Goal: Information Seeking & Learning: Learn about a topic

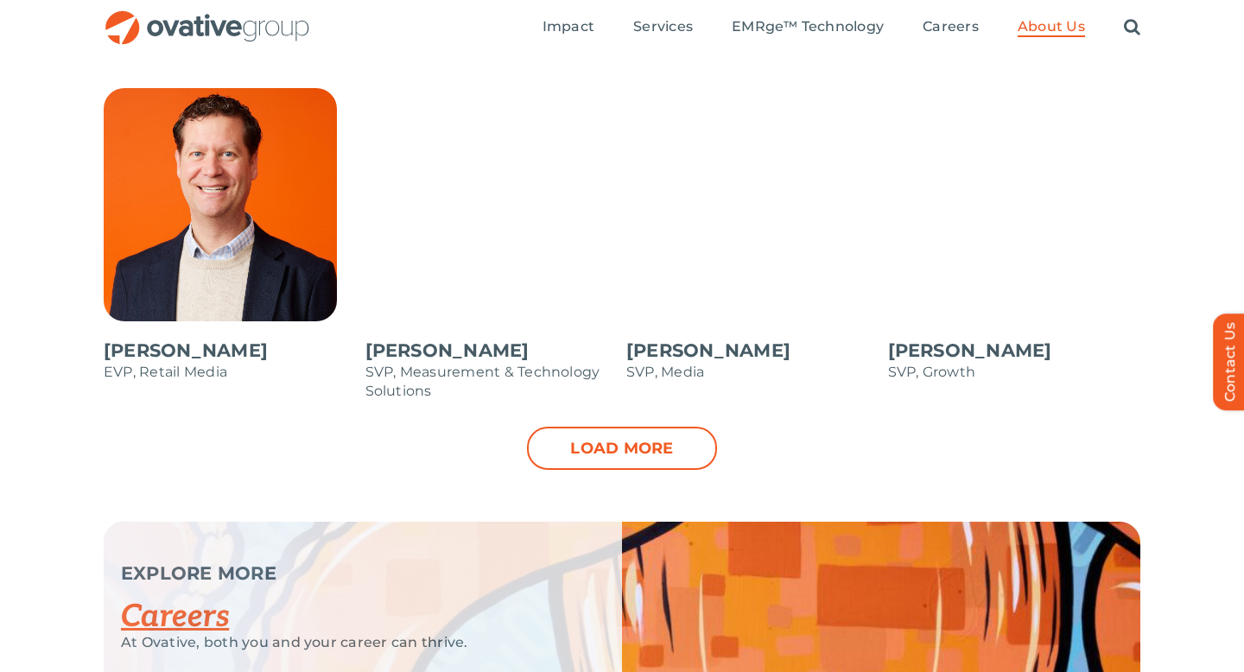
scroll to position [1705, 0]
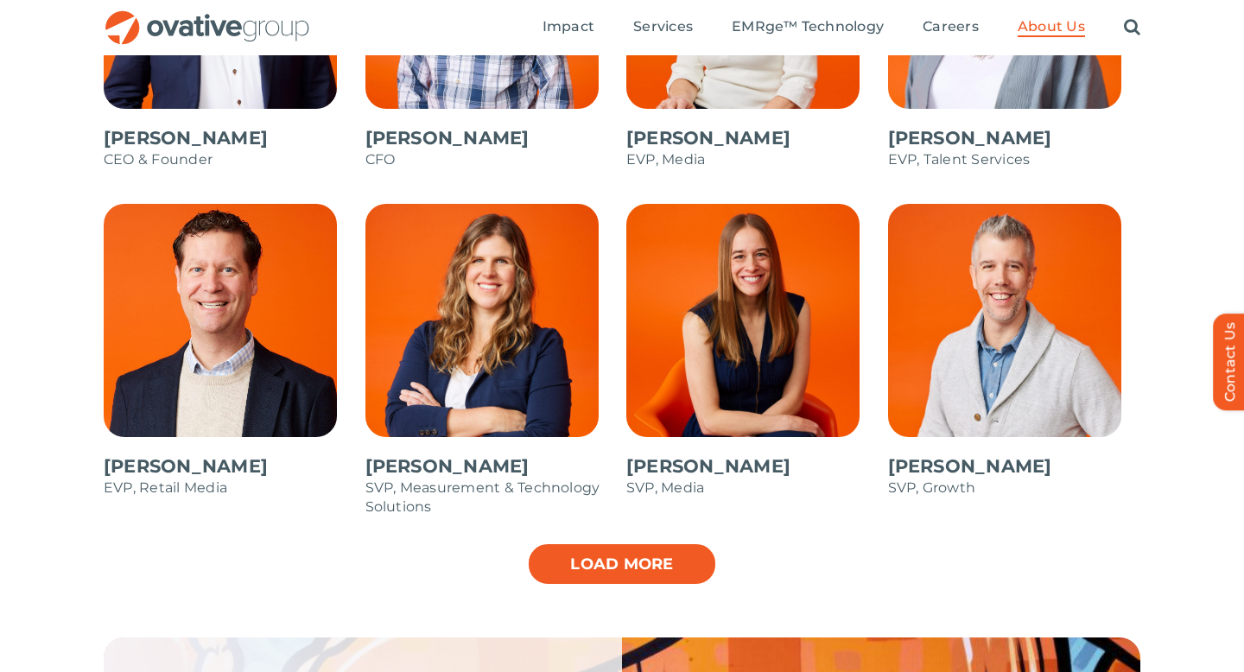
click at [671, 563] on link "Load more" at bounding box center [622, 563] width 190 height 43
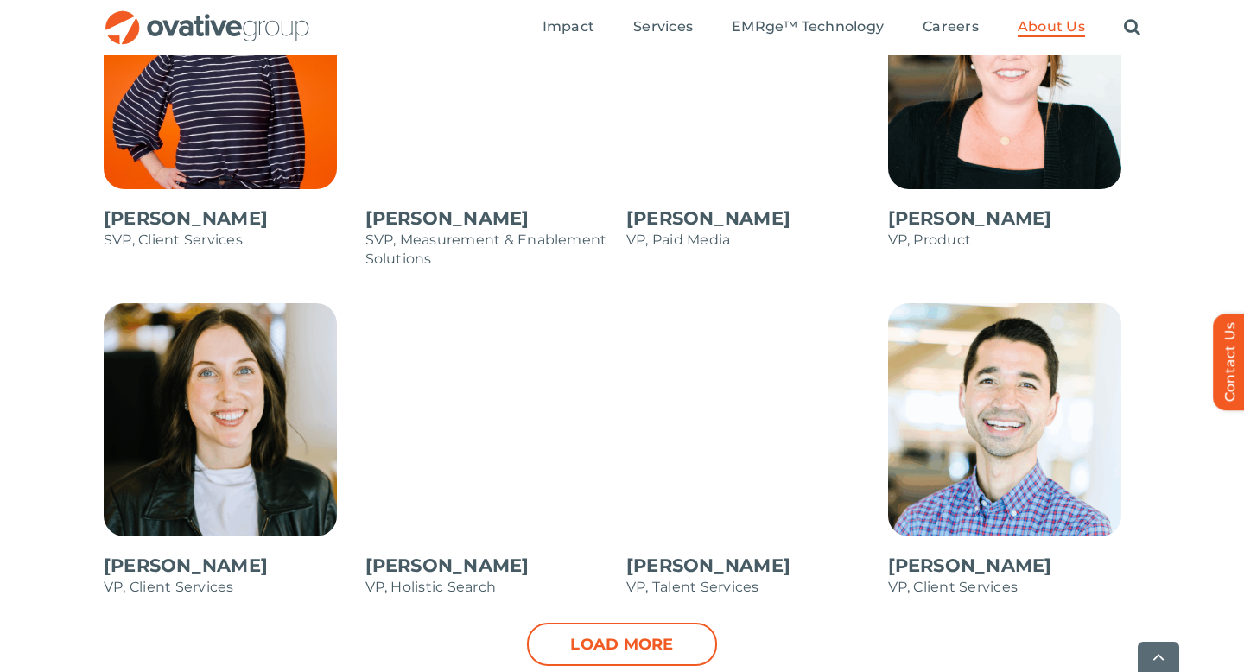
scroll to position [2443, 0]
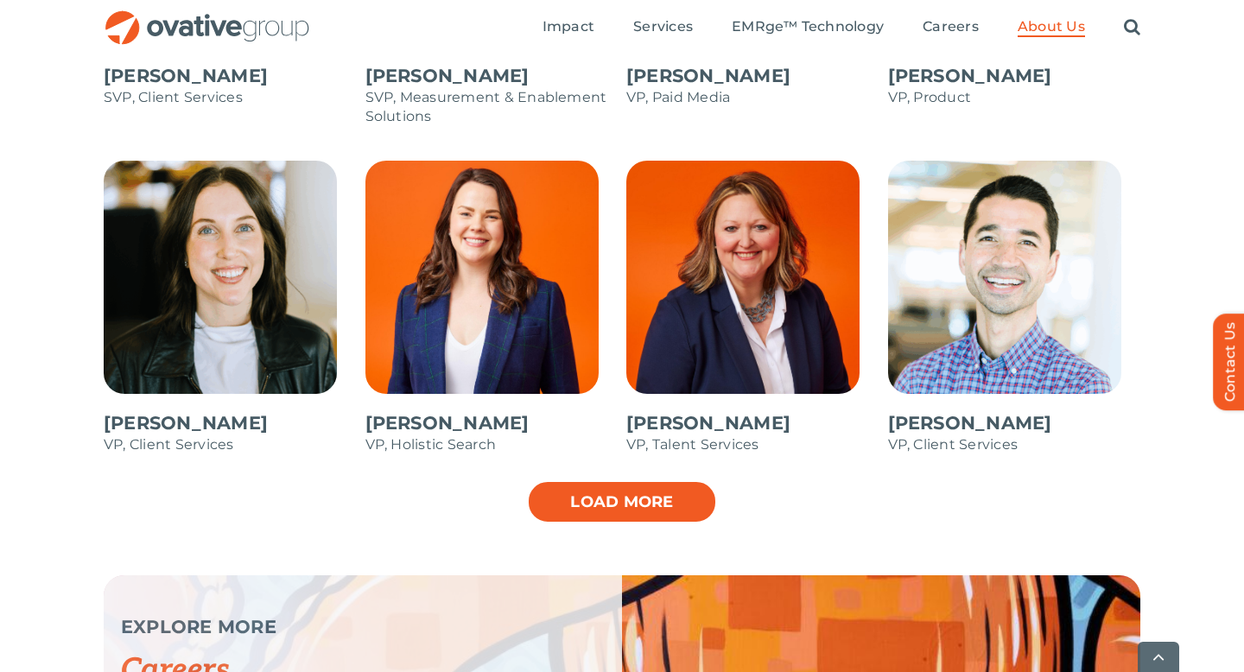
click at [688, 516] on link "Load more" at bounding box center [622, 501] width 190 height 43
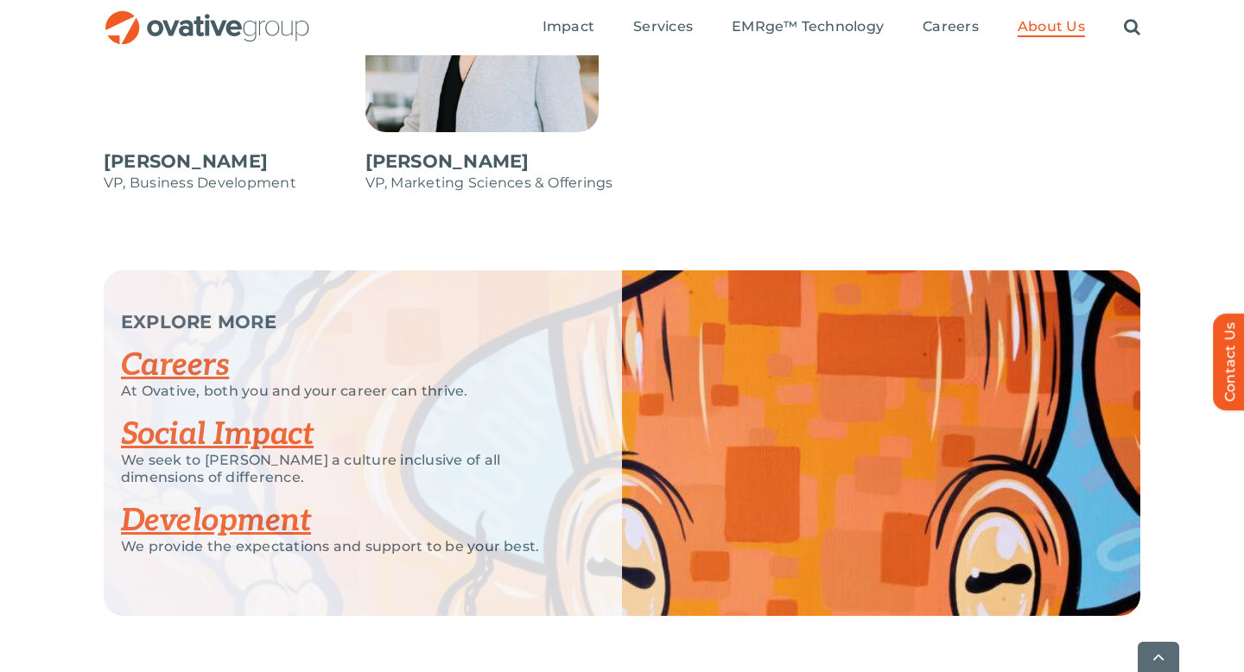
scroll to position [3259, 0]
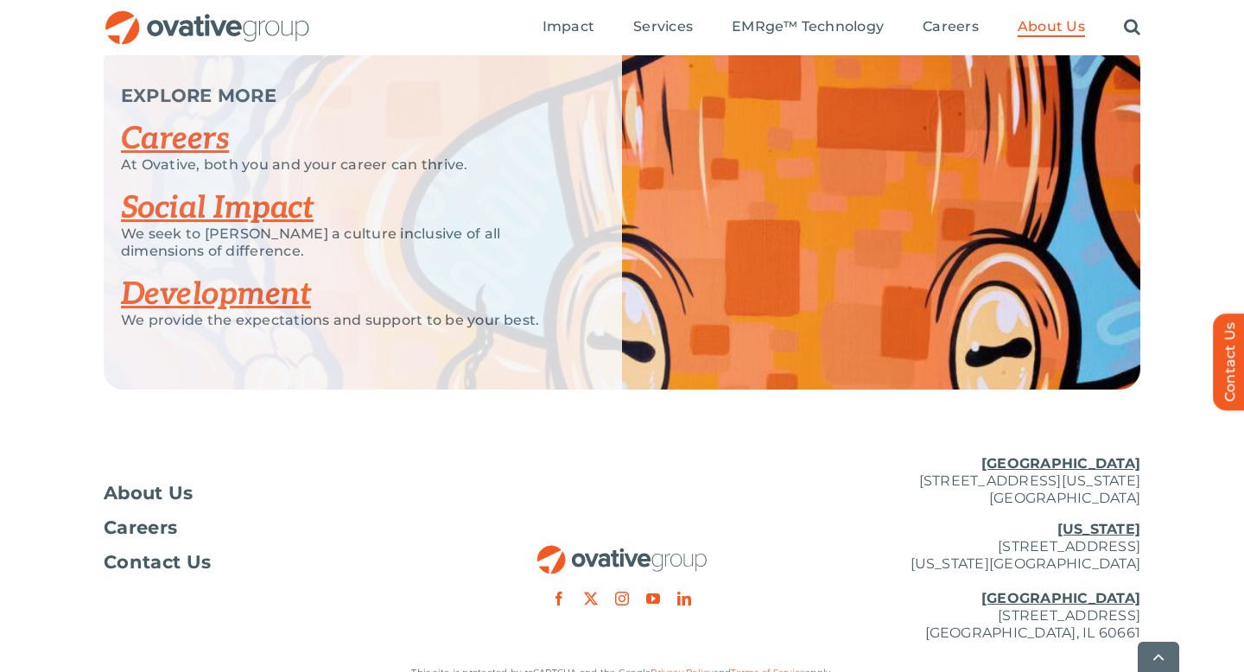
click at [192, 139] on link "Careers" at bounding box center [175, 139] width 108 height 38
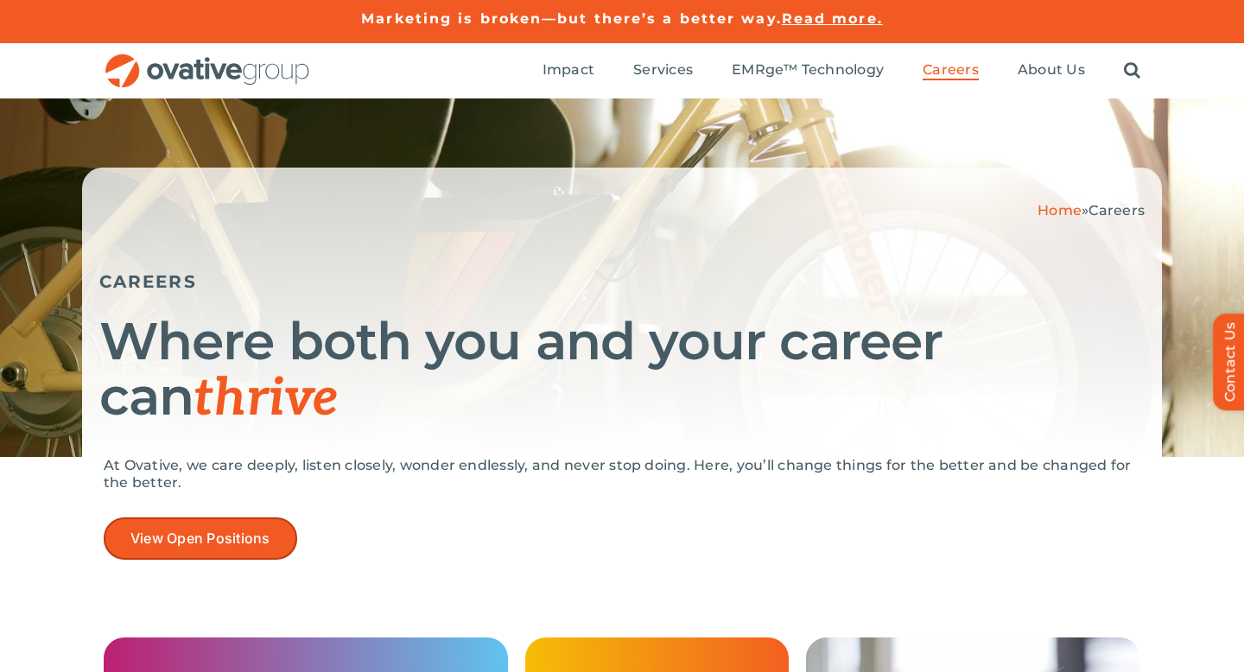
click at [253, 536] on span "View Open Positions" at bounding box center [200, 538] width 140 height 16
